Goal: Task Accomplishment & Management: Complete application form

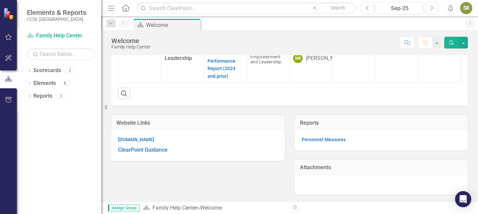
scroll to position [142, 0]
click at [51, 72] on link "Scorecards" at bounding box center [47, 71] width 28 height 8
click at [30, 70] on icon "Dropdown" at bounding box center [29, 72] width 5 height 4
click at [61, 87] on link "Family Help Center" at bounding box center [69, 84] width 64 height 8
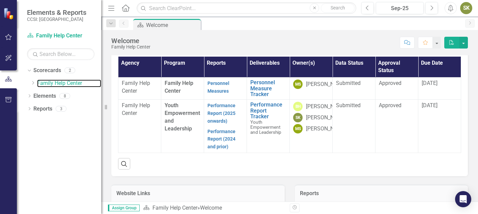
scroll to position [51, 0]
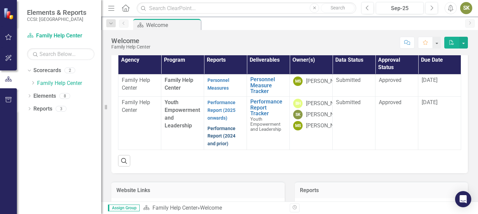
click at [219, 147] on link "Performance Report (2024 and prior)" at bounding box center [222, 136] width 28 height 21
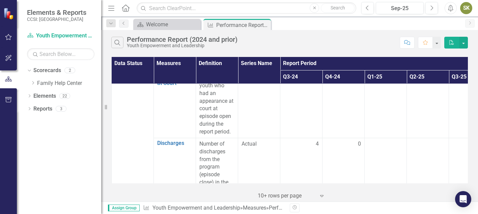
scroll to position [230, 0]
click at [233, 24] on div "Performance Report (2024 and prior)" at bounding box center [234, 25] width 36 height 8
click at [163, 23] on div "Welcome" at bounding box center [168, 24] width 45 height 8
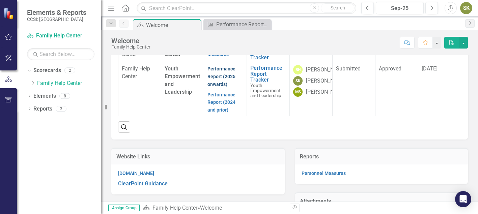
scroll to position [83, 0]
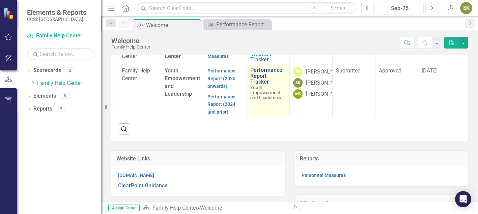
click at [259, 85] on link "Performance Report Tracker" at bounding box center [268, 76] width 36 height 18
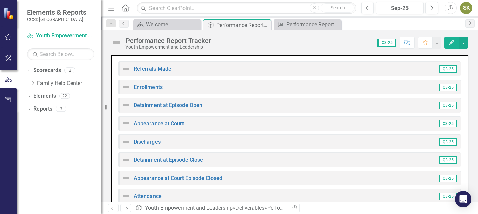
scroll to position [377, 0]
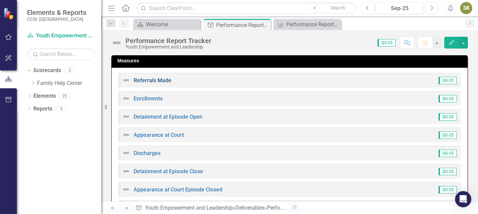
click at [157, 80] on link "Referrals Made" at bounding box center [153, 80] width 38 height 6
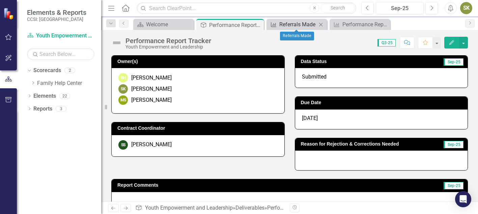
click at [281, 23] on div "Referrals Made" at bounding box center [297, 24] width 37 height 8
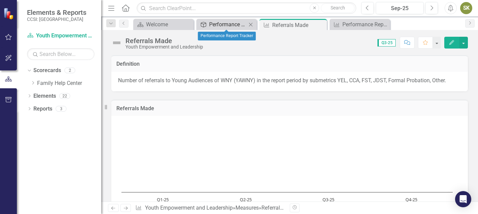
click at [225, 26] on div "Performance Report Tracker" at bounding box center [227, 24] width 37 height 8
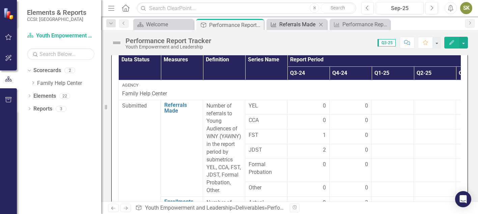
click at [287, 27] on div "Referrals Made" at bounding box center [297, 24] width 37 height 8
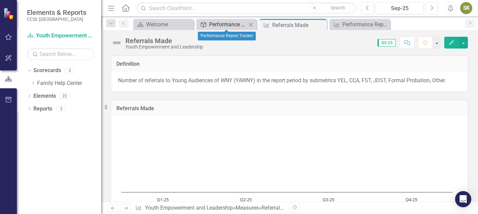
click at [212, 25] on div "Performance Report Tracker" at bounding box center [227, 24] width 37 height 8
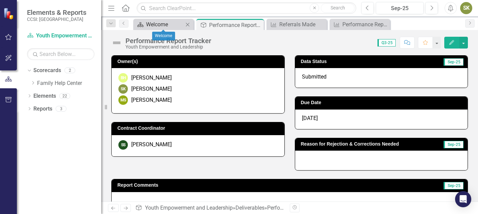
click at [163, 25] on div "Welcome" at bounding box center [164, 24] width 37 height 8
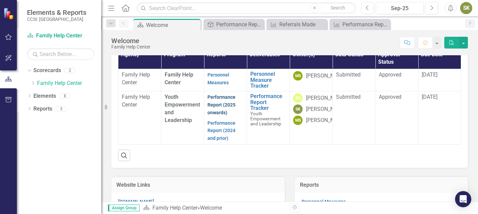
scroll to position [57, 0]
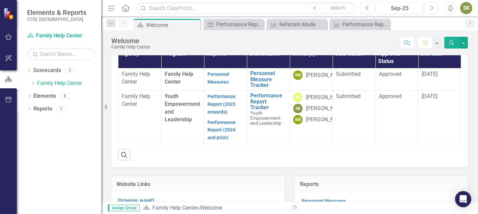
click at [222, 115] on strong "Performance Report (2025 onwards)" at bounding box center [222, 104] width 28 height 22
click at [217, 115] on link "Performance Report (2025 onwards)" at bounding box center [222, 104] width 28 height 21
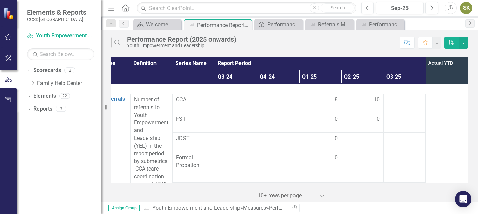
scroll to position [0, 71]
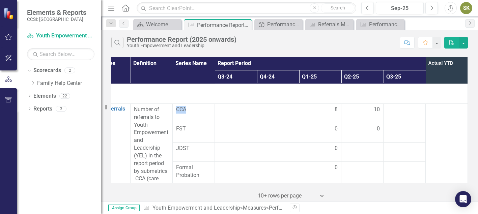
drag, startPoint x: 184, startPoint y: 110, endPoint x: 169, endPoint y: 110, distance: 14.2
click at [173, 110] on td "CCA" at bounding box center [194, 113] width 42 height 19
copy span "CCA"
click at [399, 116] on td at bounding box center [405, 112] width 42 height 19
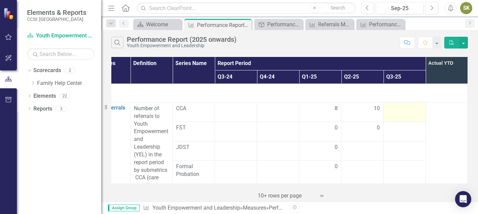
click at [398, 116] on td at bounding box center [405, 112] width 42 height 19
click at [395, 114] on td at bounding box center [405, 112] width 42 height 19
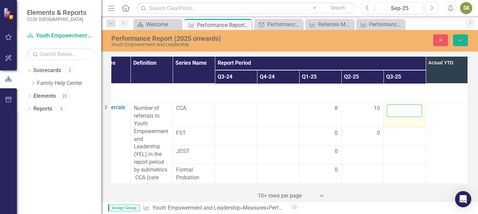
click at [396, 111] on input "number" at bounding box center [404, 111] width 35 height 12
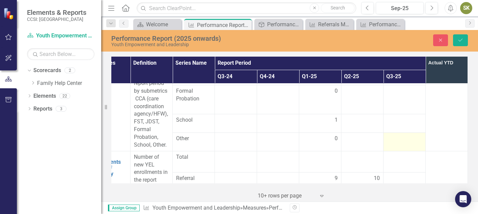
scroll to position [84, 71]
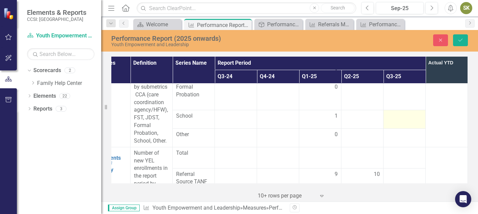
type input "-1"
click at [396, 124] on td at bounding box center [405, 119] width 42 height 19
click at [394, 116] on input "number" at bounding box center [404, 114] width 35 height 12
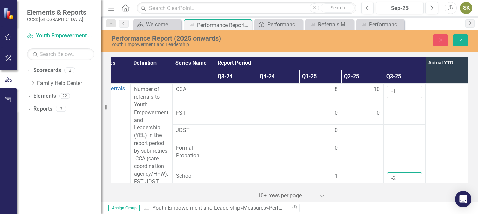
scroll to position [0, 71]
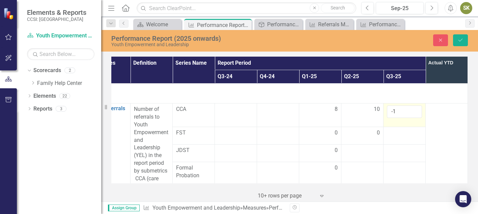
type input "-2"
click at [396, 110] on input "-1" at bounding box center [404, 112] width 35 height 12
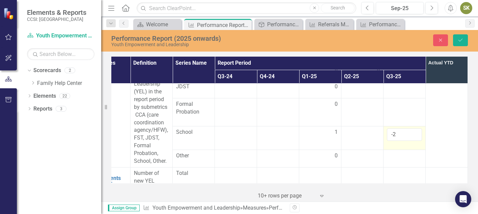
scroll to position [65, 71]
type input "7"
click at [394, 130] on input "-2" at bounding box center [404, 133] width 35 height 12
type input "0"
click at [433, 128] on td at bounding box center [447, 102] width 42 height 128
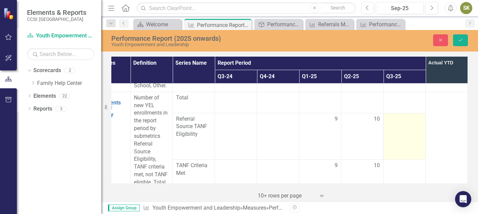
scroll to position [145, 71]
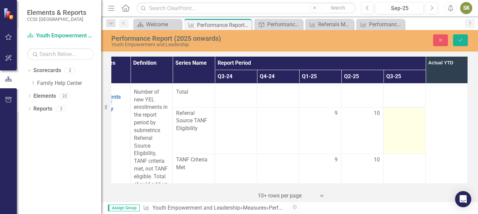
click at [397, 126] on td at bounding box center [405, 130] width 42 height 47
click at [398, 125] on td at bounding box center [405, 130] width 42 height 47
click at [394, 116] on input "number" at bounding box center [404, 116] width 35 height 12
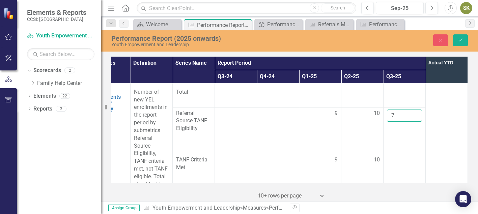
type input "7"
click at [456, 132] on td at bounding box center [447, 153] width 42 height 135
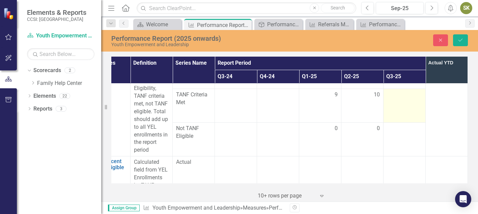
scroll to position [200, 71]
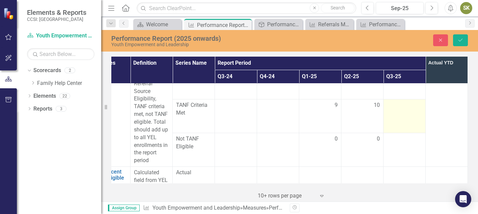
click at [395, 112] on td at bounding box center [405, 117] width 42 height 34
click at [396, 109] on input "number" at bounding box center [404, 108] width 35 height 12
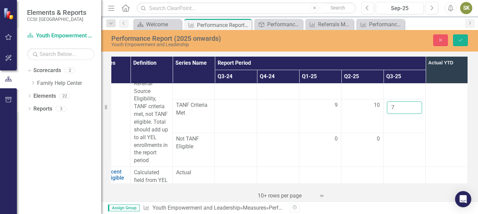
type input "7"
click at [443, 129] on td at bounding box center [447, 98] width 42 height 135
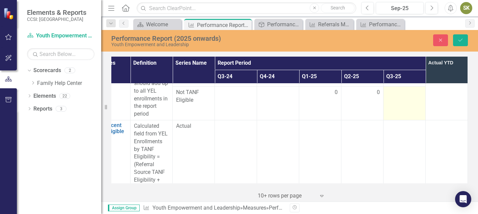
click at [408, 111] on td at bounding box center [405, 104] width 42 height 34
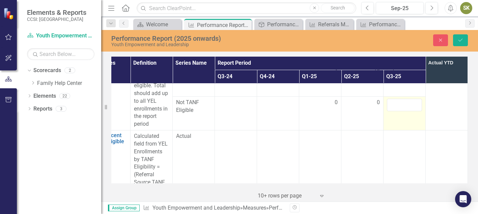
scroll to position [236, 71]
click at [396, 106] on input "number" at bounding box center [404, 105] width 35 height 12
type input "0"
click at [438, 116] on td at bounding box center [447, 62] width 42 height 135
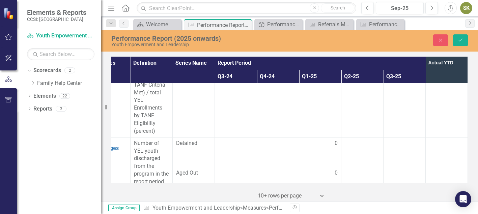
scroll to position [391, 71]
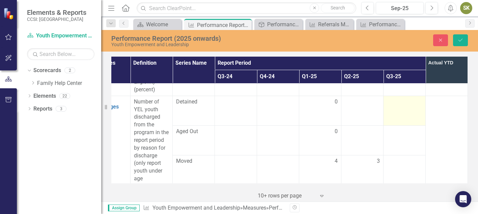
click at [399, 112] on td at bounding box center [405, 111] width 42 height 30
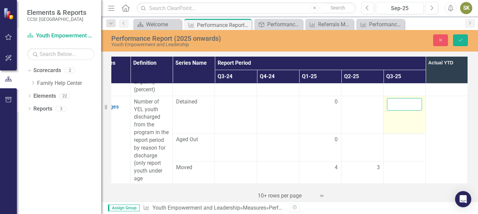
click at [397, 104] on input "number" at bounding box center [404, 104] width 35 height 12
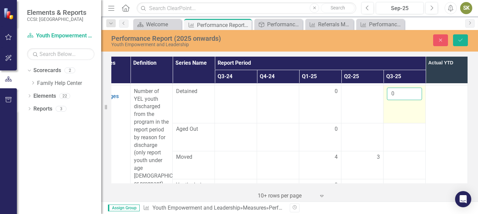
scroll to position [413, 71]
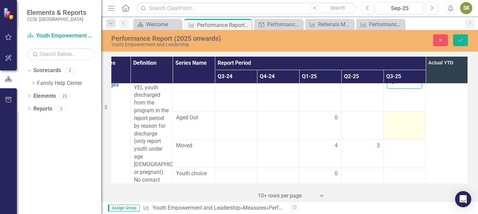
type input "0"
click at [398, 122] on td at bounding box center [405, 126] width 42 height 28
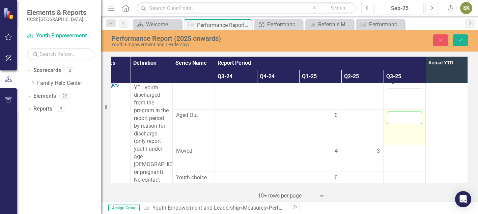
click at [396, 118] on input "number" at bounding box center [404, 118] width 35 height 12
type input "1"
click at [452, 130] on td at bounding box center [447, 157] width 42 height 166
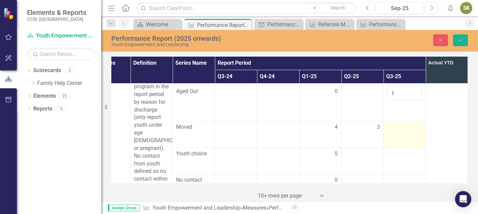
scroll to position [440, 71]
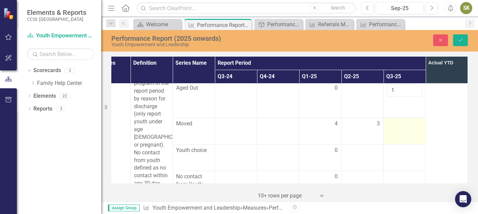
click at [395, 126] on td at bounding box center [405, 131] width 42 height 26
click at [393, 121] on input "number" at bounding box center [404, 122] width 35 height 12
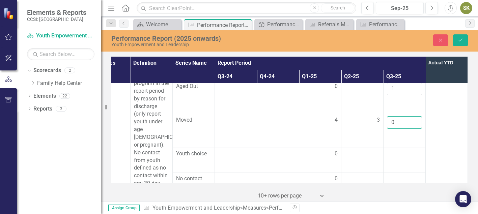
type input "0"
click at [438, 134] on td at bounding box center [447, 130] width 42 height 166
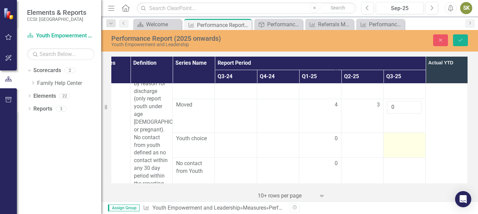
scroll to position [456, 71]
click at [388, 140] on td at bounding box center [405, 144] width 42 height 25
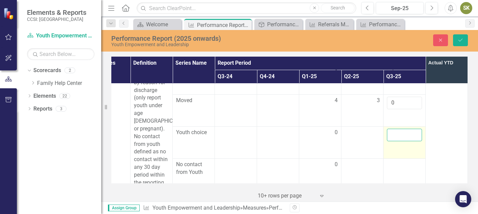
click at [391, 133] on input "number" at bounding box center [404, 135] width 35 height 12
type input "0"
click at [446, 159] on td at bounding box center [447, 113] width 42 height 166
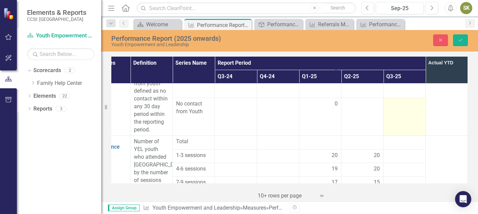
scroll to position [515, 71]
click at [396, 114] on td at bounding box center [405, 119] width 42 height 38
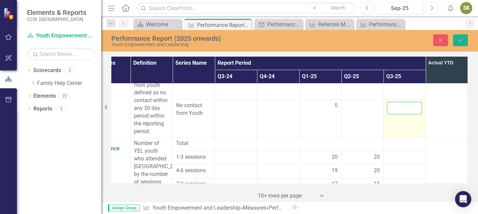
click at [395, 103] on input "number" at bounding box center [404, 108] width 35 height 12
type input "0"
click at [449, 110] on td at bounding box center [447, 54] width 42 height 166
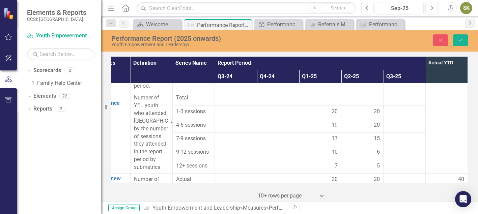
scroll to position [556, 71]
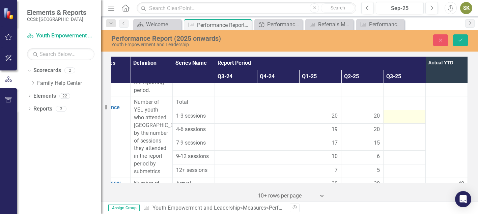
click at [405, 112] on div at bounding box center [404, 116] width 35 height 8
click at [398, 111] on input "number" at bounding box center [404, 117] width 35 height 12
type input "22"
click at [438, 114] on td at bounding box center [447, 137] width 42 height 81
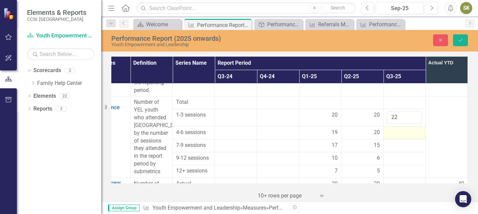
click at [393, 129] on div at bounding box center [404, 133] width 35 height 8
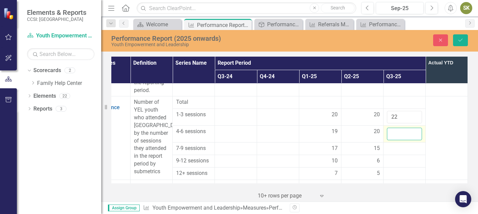
click at [393, 128] on input "number" at bounding box center [404, 134] width 35 height 12
type input "19"
click at [457, 135] on td at bounding box center [447, 139] width 42 height 84
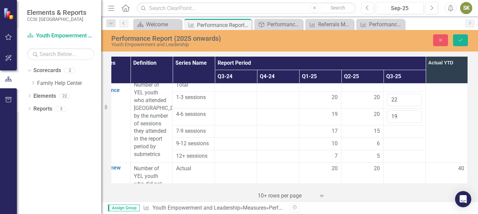
scroll to position [594, 71]
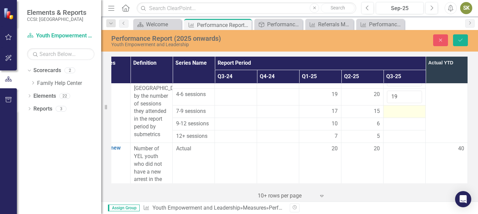
click at [404, 108] on div at bounding box center [404, 112] width 35 height 8
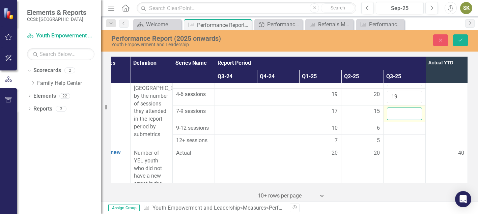
click at [393, 108] on input "number" at bounding box center [404, 114] width 35 height 12
type input "14"
click at [392, 125] on div at bounding box center [404, 129] width 35 height 8
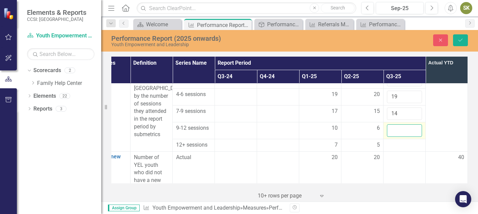
click at [393, 125] on input "number" at bounding box center [404, 131] width 35 height 12
type input "5"
click at [395, 141] on div at bounding box center [404, 145] width 35 height 8
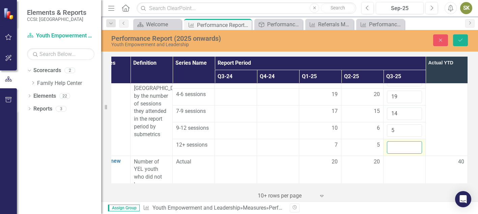
click at [392, 141] on input "number" at bounding box center [404, 147] width 35 height 12
type input "4"
click at [437, 124] on td at bounding box center [447, 107] width 42 height 97
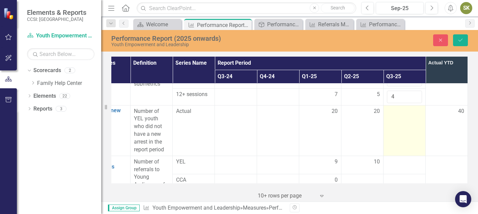
scroll to position [649, 71]
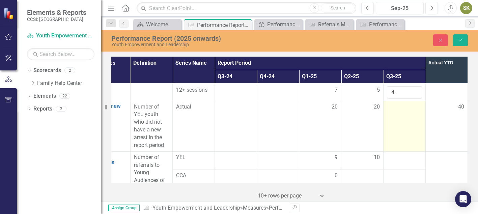
click at [400, 124] on td at bounding box center [405, 126] width 42 height 51
click at [395, 119] on td at bounding box center [405, 126] width 42 height 51
click at [393, 103] on input "number" at bounding box center [404, 109] width 35 height 12
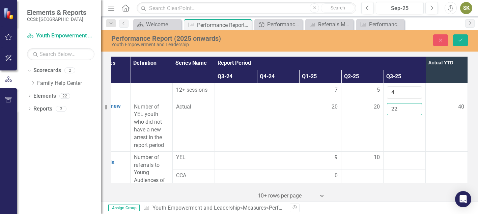
type input "22"
click at [441, 118] on td "40" at bounding box center [447, 126] width 42 height 51
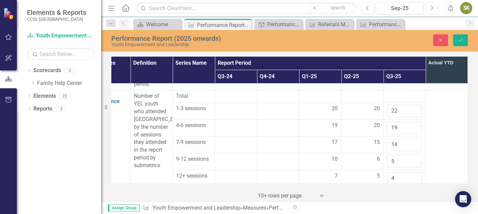
scroll to position [552, 71]
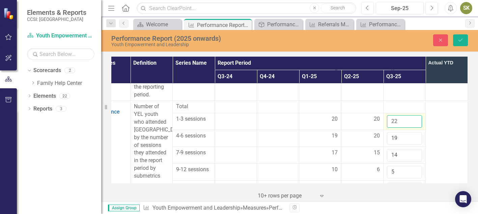
click at [398, 115] on input "22" at bounding box center [404, 121] width 35 height 12
type input "23"
click at [432, 128] on td at bounding box center [447, 149] width 42 height 97
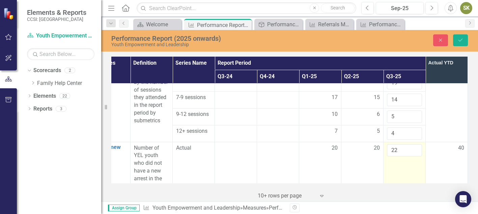
scroll to position [616, 71]
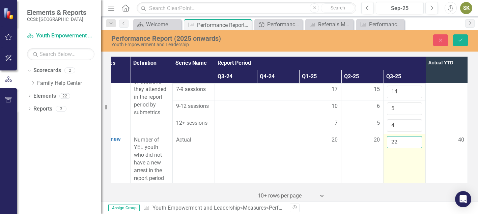
click at [404, 136] on input "22" at bounding box center [404, 142] width 35 height 12
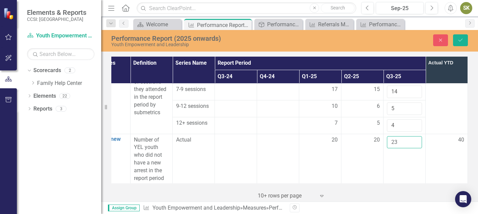
type input "23"
click at [434, 152] on td "40" at bounding box center [447, 159] width 42 height 51
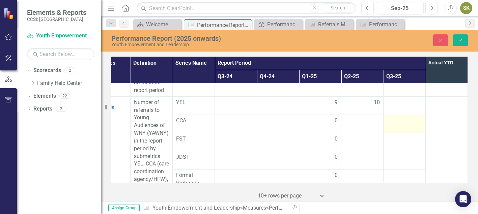
scroll to position [699, 71]
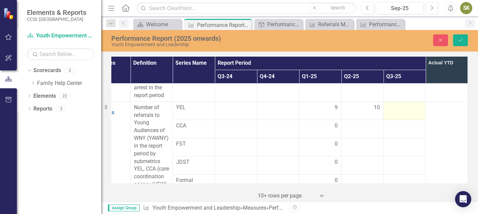
click at [399, 104] on div at bounding box center [404, 108] width 35 height 8
click at [397, 104] on input "number" at bounding box center [404, 110] width 35 height 12
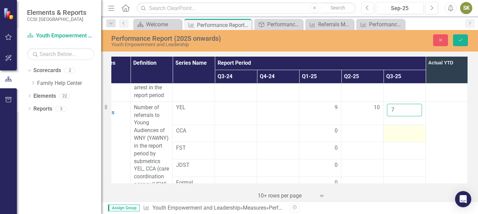
type input "7"
click at [398, 131] on td at bounding box center [405, 133] width 42 height 17
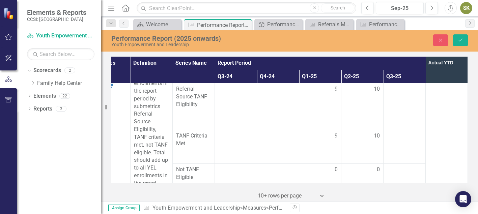
scroll to position [855, 71]
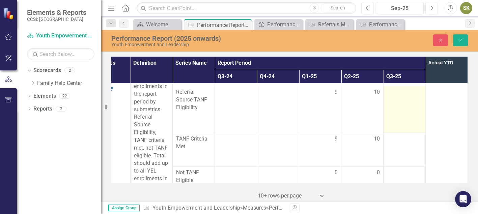
click at [390, 114] on td at bounding box center [405, 109] width 42 height 47
click at [393, 101] on input "number" at bounding box center [404, 94] width 35 height 12
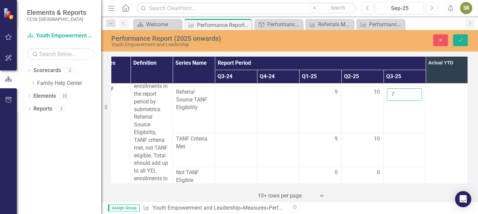
type input "7"
click at [433, 132] on td at bounding box center [447, 132] width 42 height 135
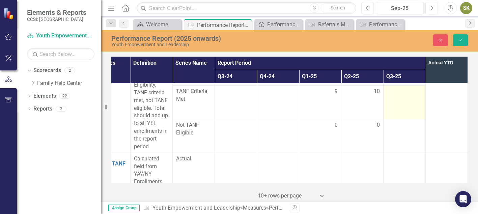
scroll to position [907, 71]
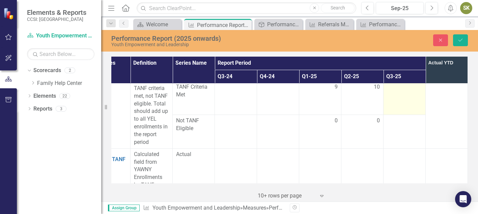
click at [393, 107] on td at bounding box center [405, 98] width 42 height 34
click at [396, 96] on input "number" at bounding box center [404, 89] width 35 height 12
type input "7"
click at [431, 109] on td at bounding box center [447, 80] width 42 height 135
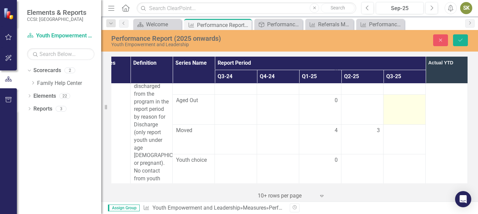
scroll to position [1119, 71]
click at [394, 116] on td at bounding box center [405, 109] width 42 height 30
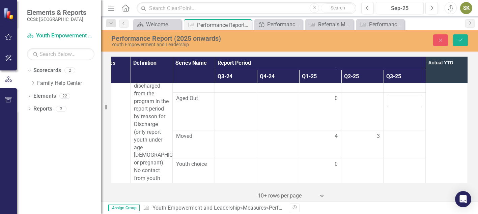
click at [439, 114] on td at bounding box center [447, 148] width 42 height 166
click at [404, 107] on input "number" at bounding box center [404, 101] width 35 height 12
click at [439, 111] on td at bounding box center [447, 148] width 42 height 166
click at [395, 107] on input "number" at bounding box center [404, 101] width 35 height 12
type input "1"
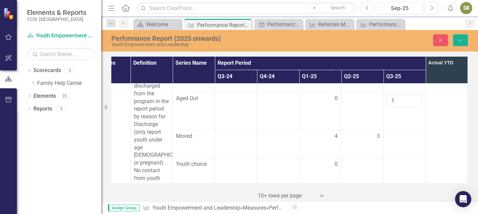
click at [436, 120] on td at bounding box center [447, 148] width 42 height 166
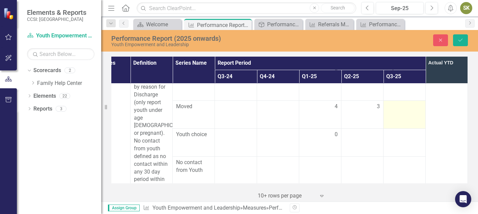
scroll to position [1157, 71]
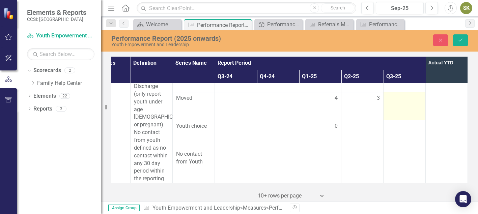
click at [399, 117] on td at bounding box center [405, 106] width 42 height 28
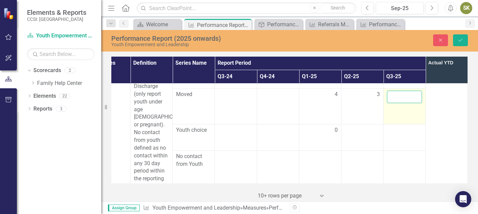
click at [395, 103] on input "number" at bounding box center [404, 97] width 35 height 12
type input "0"
click at [439, 117] on td at bounding box center [447, 110] width 42 height 166
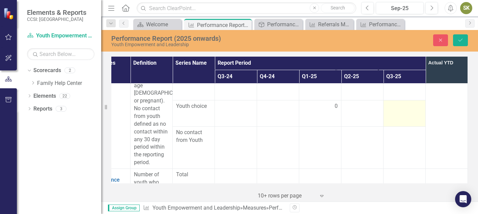
scroll to position [1183, 71]
click at [406, 112] on td at bounding box center [405, 112] width 42 height 26
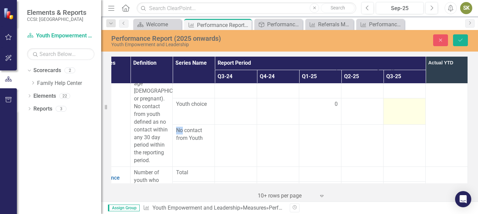
click at [406, 112] on td at bounding box center [405, 112] width 42 height 26
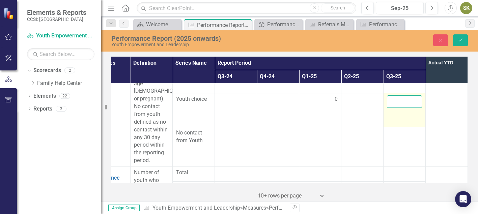
click at [391, 104] on input "number" at bounding box center [404, 102] width 35 height 12
type input "0"
click at [437, 118] on td at bounding box center [447, 84] width 42 height 166
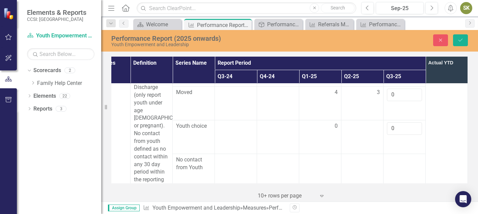
scroll to position [1158, 71]
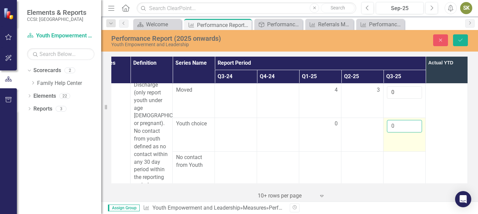
click at [399, 130] on input "0" at bounding box center [404, 126] width 35 height 12
type input "1"
click at [434, 127] on td at bounding box center [447, 108] width 42 height 166
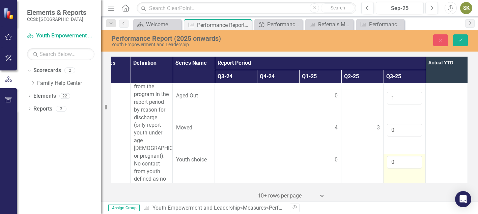
scroll to position [432, 71]
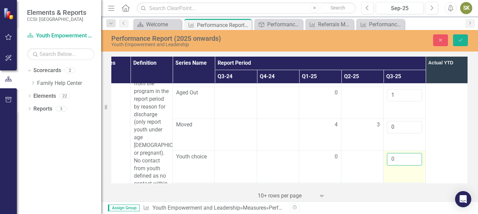
click at [397, 155] on input "0" at bounding box center [404, 159] width 35 height 12
type input "1"
click at [450, 144] on td at bounding box center [447, 138] width 42 height 166
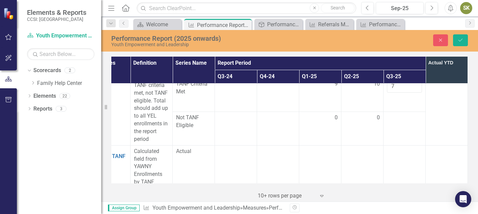
scroll to position [906, 71]
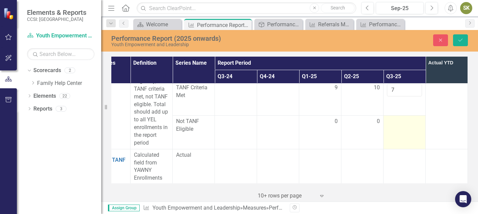
click at [406, 136] on td at bounding box center [405, 132] width 42 height 34
click at [401, 136] on td at bounding box center [405, 132] width 42 height 34
click at [394, 130] on input "number" at bounding box center [404, 124] width 35 height 12
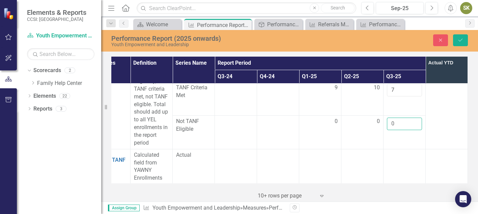
type input "0"
click at [434, 132] on td at bounding box center [447, 81] width 42 height 135
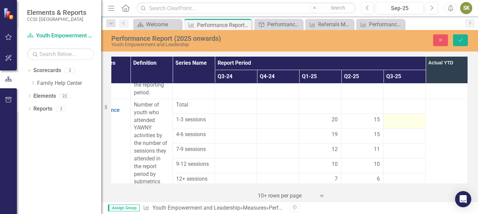
scroll to position [1251, 71]
click at [394, 121] on div at bounding box center [404, 120] width 35 height 8
click at [394, 121] on input "number" at bounding box center [404, 121] width 35 height 12
click at [438, 120] on td at bounding box center [447, 143] width 42 height 89
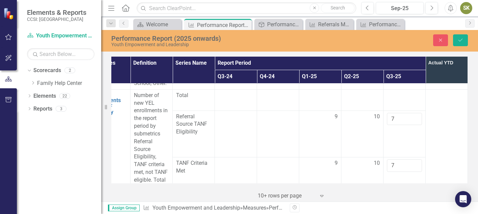
scroll to position [0, 71]
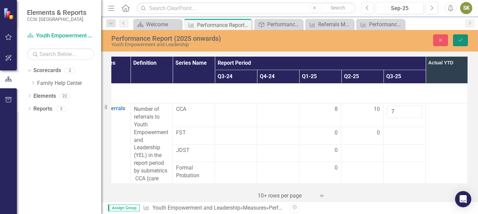
click at [465, 38] on button "Save" at bounding box center [460, 40] width 15 height 12
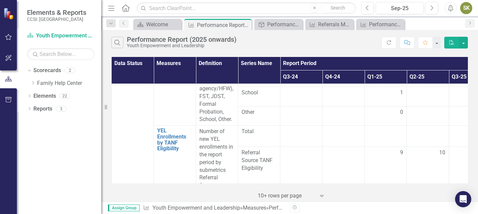
scroll to position [0, 0]
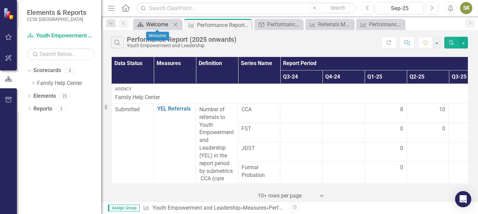
click at [155, 23] on div "Welcome" at bounding box center [158, 24] width 25 height 8
